Goal: Navigation & Orientation: Find specific page/section

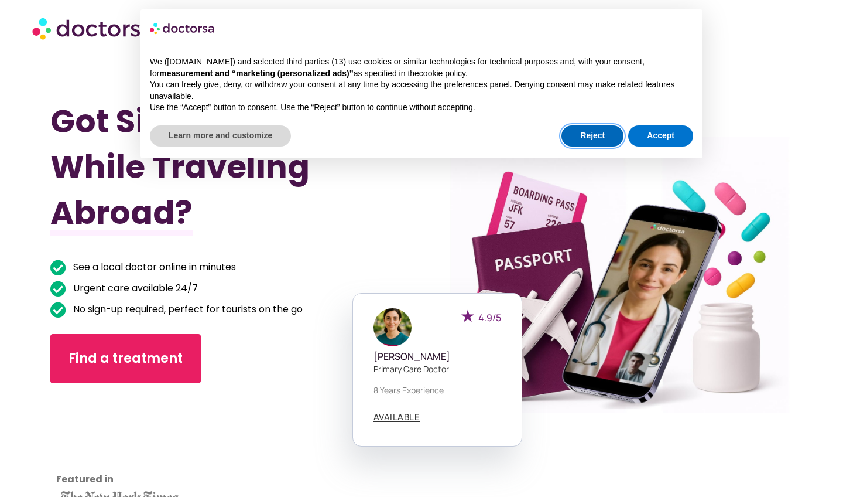
click at [583, 131] on button "Reject" at bounding box center [593, 135] width 62 height 21
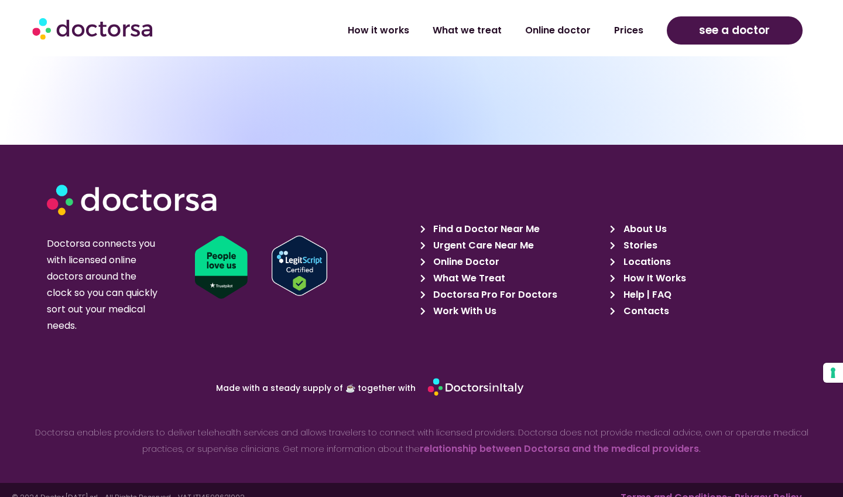
scroll to position [4027, 0]
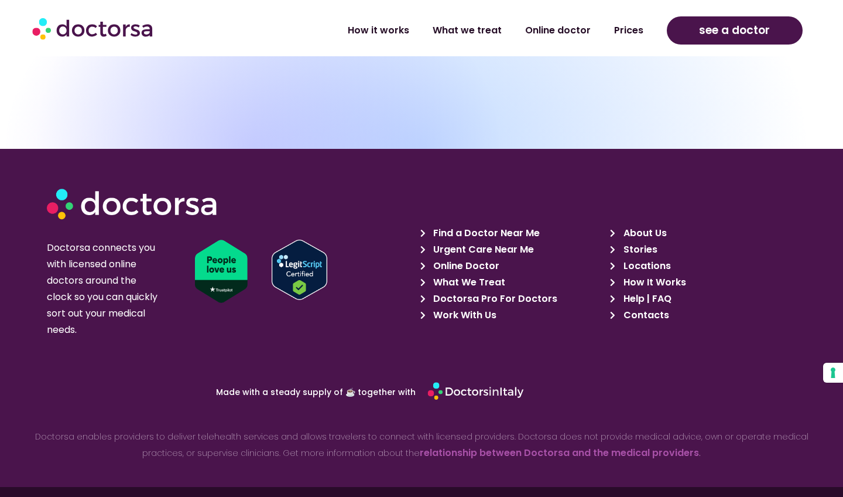
click at [647, 290] on span "Help | FAQ" at bounding box center [646, 298] width 51 height 16
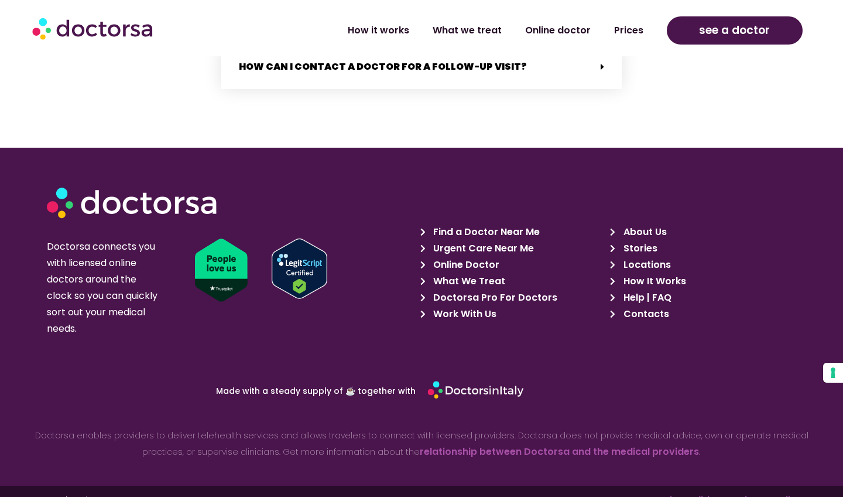
scroll to position [2527, 0]
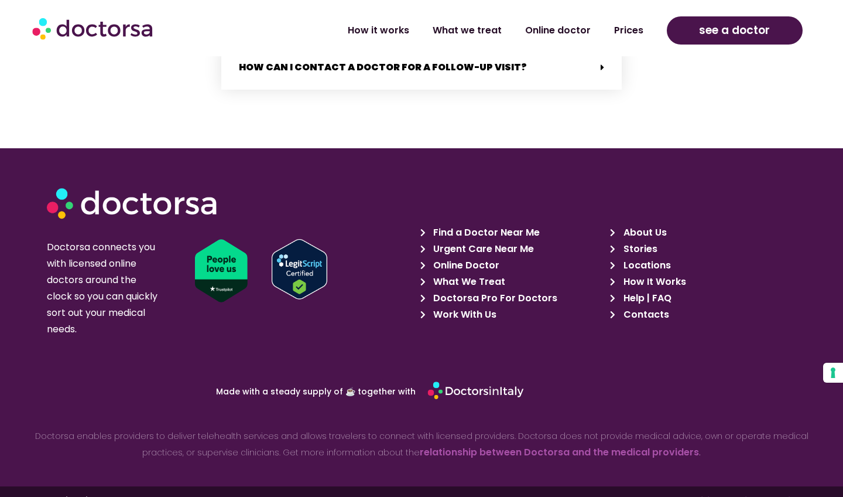
click at [476, 257] on span "Online Doctor" at bounding box center [464, 265] width 69 height 16
